Goal: Transaction & Acquisition: Purchase product/service

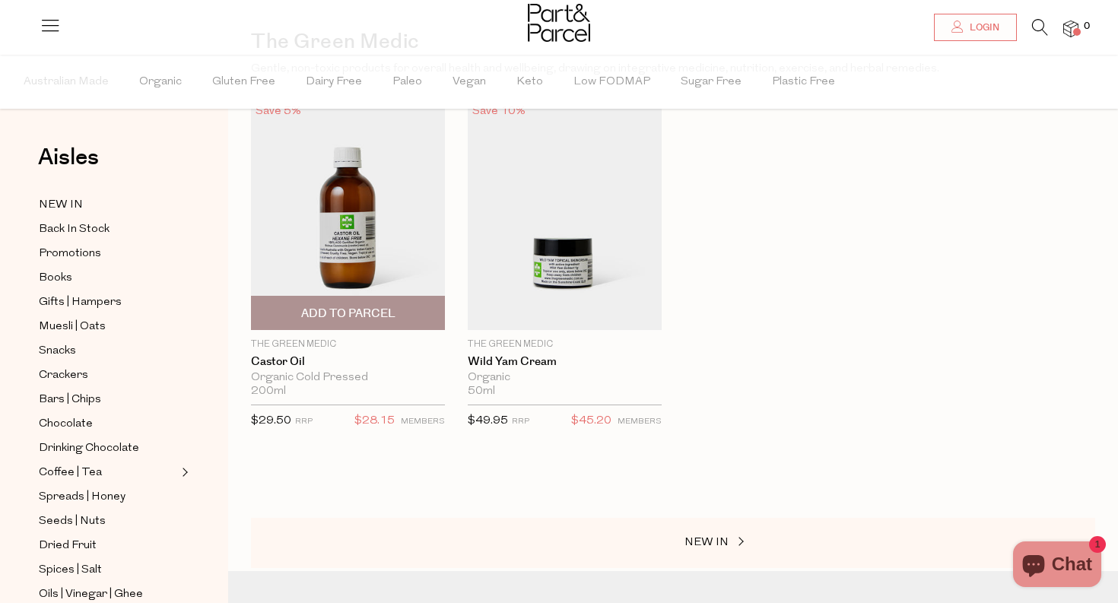
click at [377, 214] on img at bounding box center [348, 215] width 194 height 229
